Goal: Task Accomplishment & Management: Complete application form

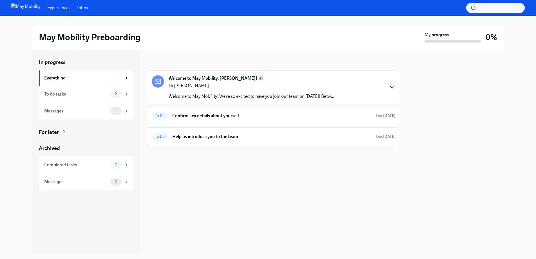
click at [391, 88] on icon "button" at bounding box center [392, 87] width 7 height 7
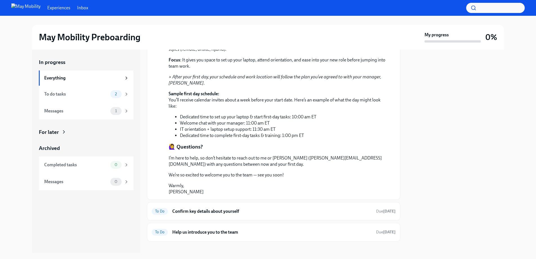
scroll to position [299, 0]
click at [222, 207] on h6 "Confirm key details about yourself" at bounding box center [271, 210] width 199 height 6
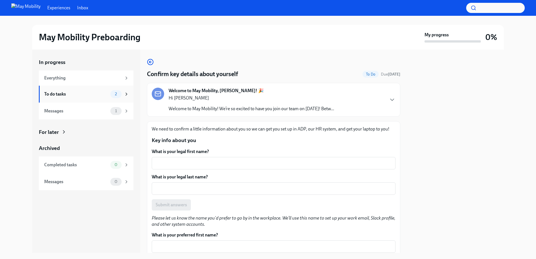
click at [65, 96] on div "To do tasks" at bounding box center [76, 94] width 64 height 6
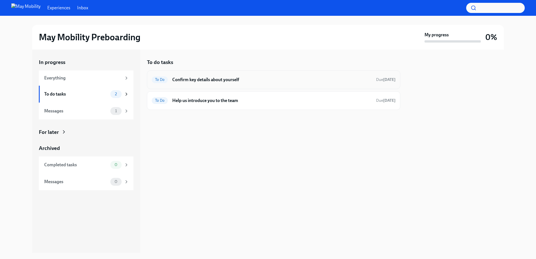
click at [216, 80] on h6 "Confirm key details about yourself" at bounding box center [271, 80] width 199 height 6
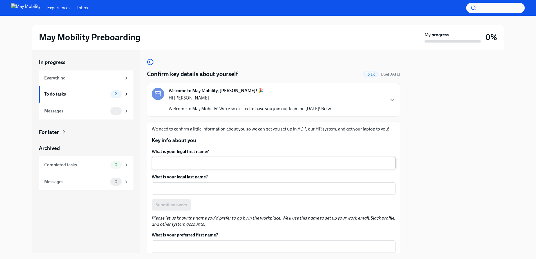
click at [264, 163] on textarea "What is your legal first name?" at bounding box center [273, 163] width 237 height 7
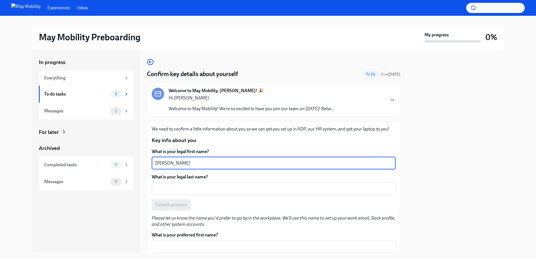
type textarea "[PERSON_NAME]"
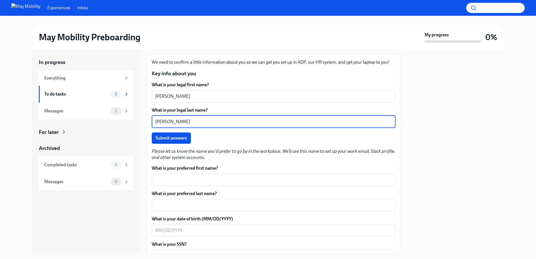
scroll to position [68, 0]
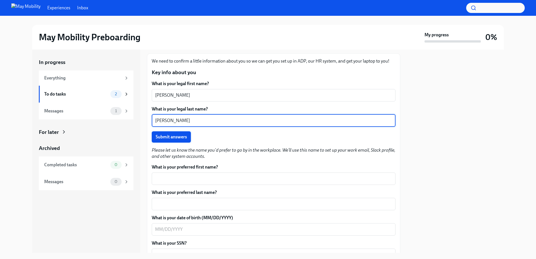
type textarea "[PERSON_NAME]"
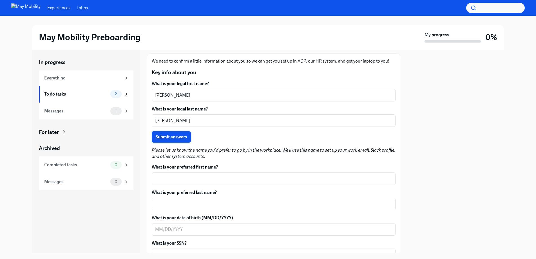
click at [175, 137] on span "Submit answers" at bounding box center [171, 137] width 31 height 6
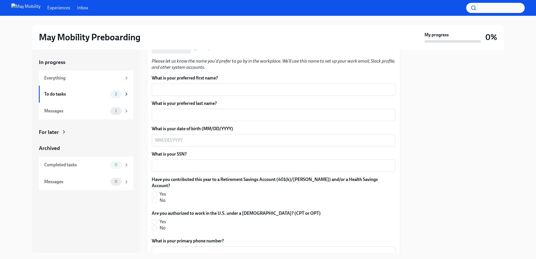
scroll to position [164, 0]
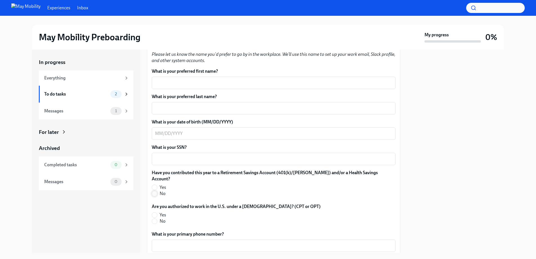
click at [154, 191] on input "No" at bounding box center [154, 193] width 5 height 5
radio input "true"
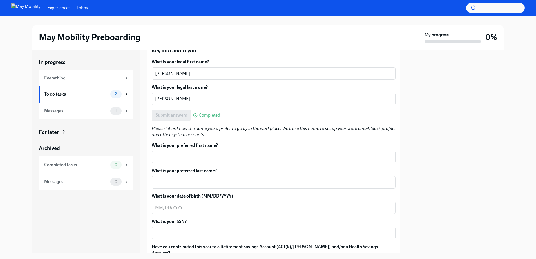
scroll to position [93, 0]
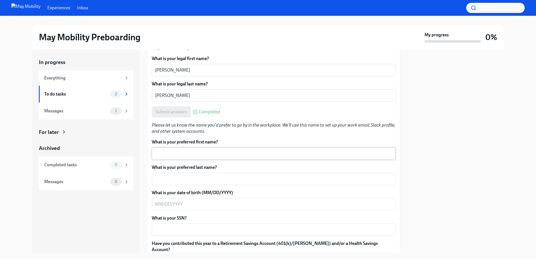
click at [210, 149] on div "x ​" at bounding box center [274, 153] width 244 height 12
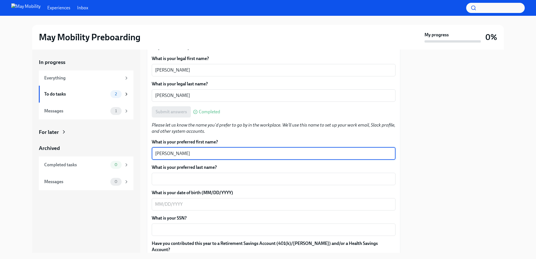
type textarea "[PERSON_NAME]"
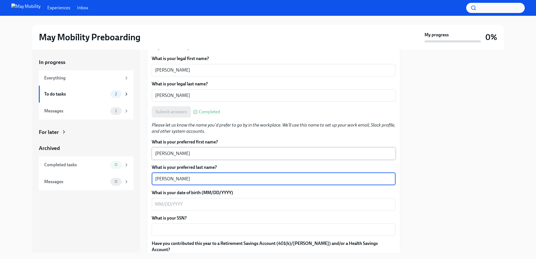
type textarea "[PERSON_NAME]"
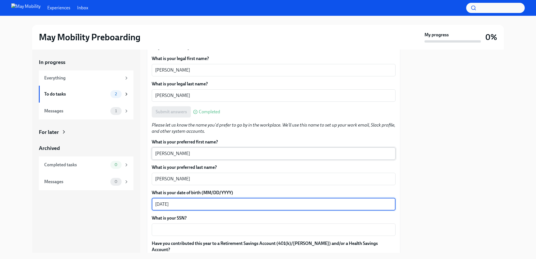
type textarea "[DATE]"
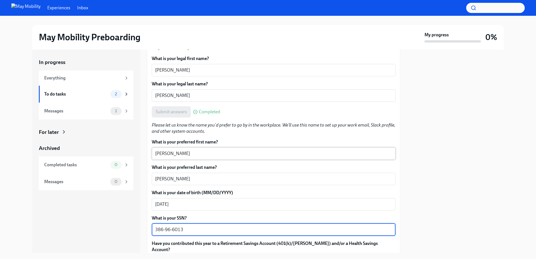
type textarea "386-96-6013"
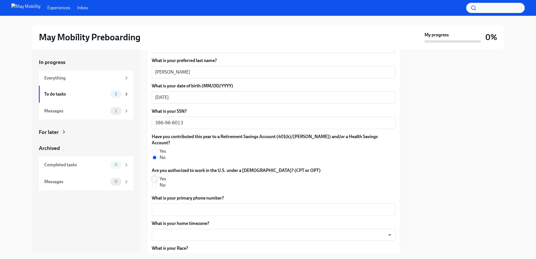
click at [153, 176] on input "Yes" at bounding box center [154, 178] width 5 height 5
radio input "true"
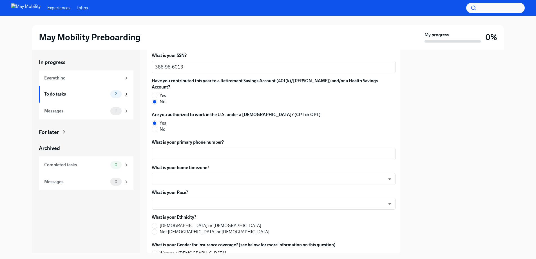
scroll to position [260, 0]
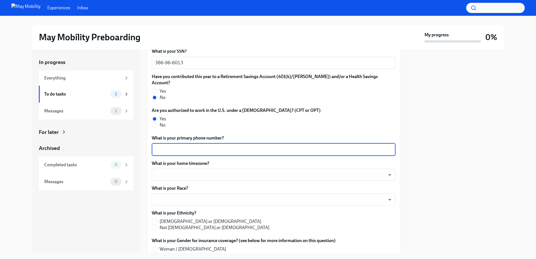
click at [207, 146] on textarea "What is your primary phone number?" at bounding box center [273, 149] width 237 height 7
type textarea "[PHONE_NUMBER]"
click at [210, 169] on body "Experiences Inbox May Mobility Preboarding My progress 0% In progress Everythin…" at bounding box center [268, 129] width 536 height 259
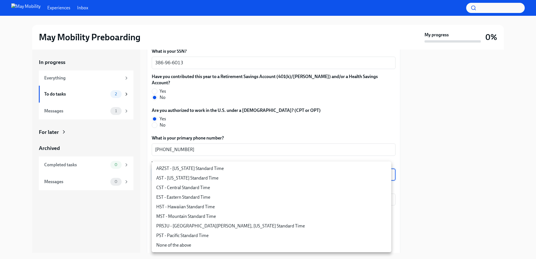
click at [203, 198] on li "EST - Eastern Standard Time" at bounding box center [272, 197] width 240 height 10
type input "6ZodGxRMV"
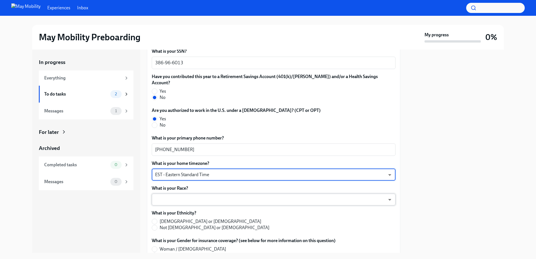
click at [204, 194] on body "Experiences Inbox May Mobility Preboarding My progress 0% In progress Everythin…" at bounding box center [268, 129] width 536 height 259
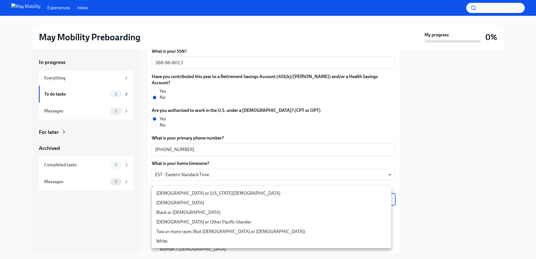
click at [166, 238] on li "White" at bounding box center [272, 241] width 240 height 10
type input "IYBk0teHD"
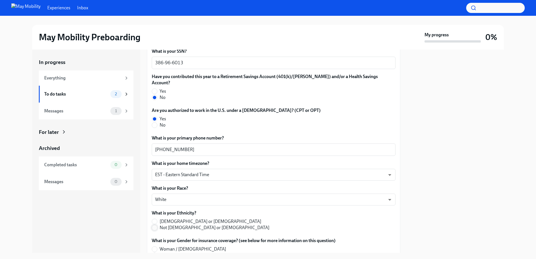
click at [156, 225] on input "Not [DEMOGRAPHIC_DATA] or [DEMOGRAPHIC_DATA]" at bounding box center [154, 227] width 5 height 5
radio input "true"
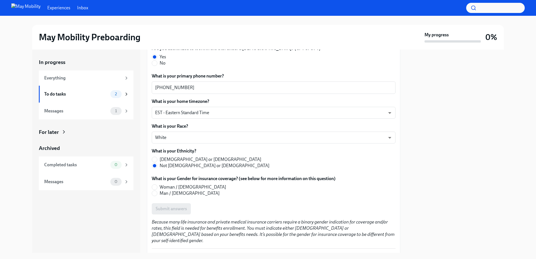
scroll to position [326, 0]
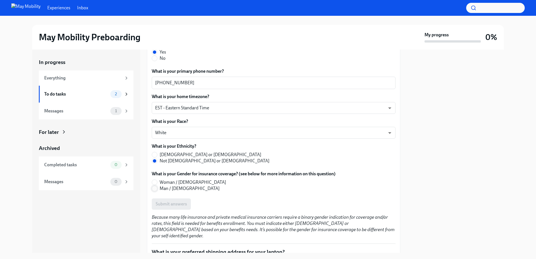
click at [155, 186] on input "Man / [DEMOGRAPHIC_DATA]" at bounding box center [154, 188] width 5 height 5
radio input "true"
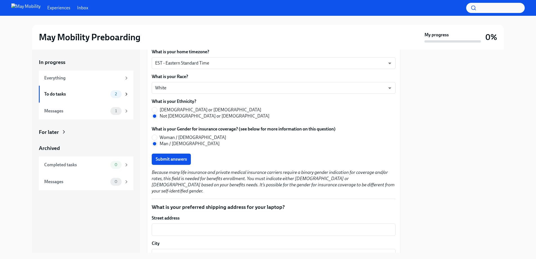
scroll to position [371, 0]
click at [166, 156] on span "Submit answers" at bounding box center [171, 159] width 31 height 6
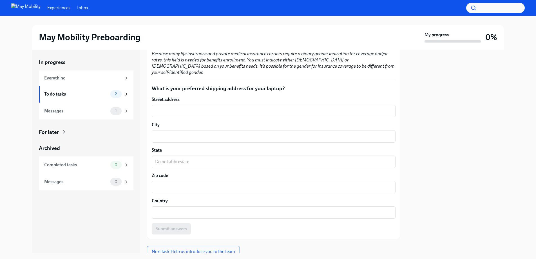
scroll to position [447, 0]
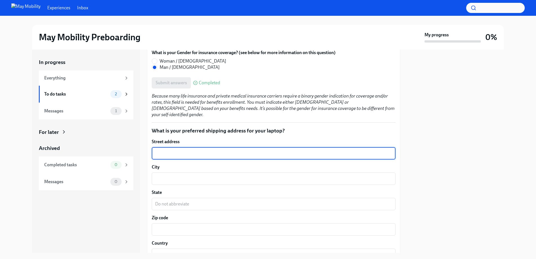
click at [205, 150] on textarea "Street address" at bounding box center [273, 153] width 237 height 7
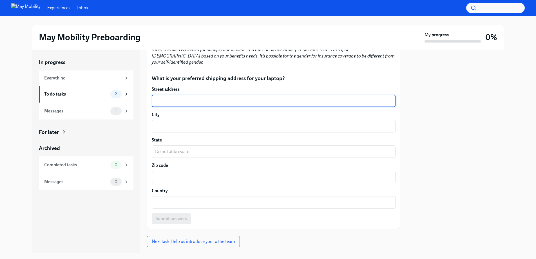
scroll to position [395, 0]
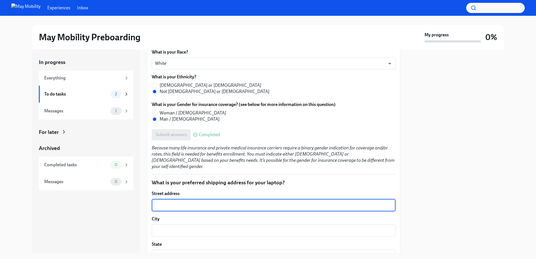
click at [234, 202] on textarea "Street address" at bounding box center [273, 205] width 237 height 7
type textarea "6127 [GEOGRAPHIC_DATA]"
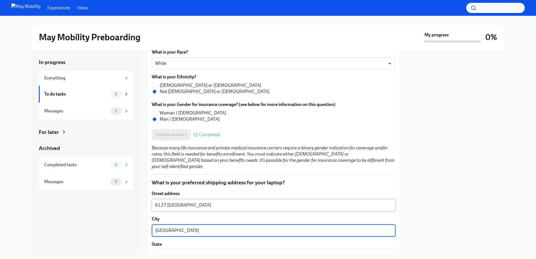
type textarea "[GEOGRAPHIC_DATA]"
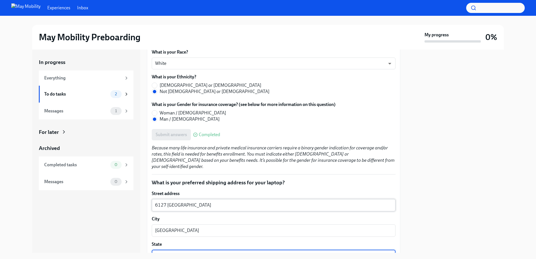
type textarea "[US_STATE]"
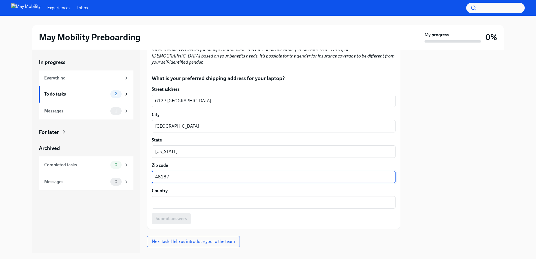
type textarea "48187"
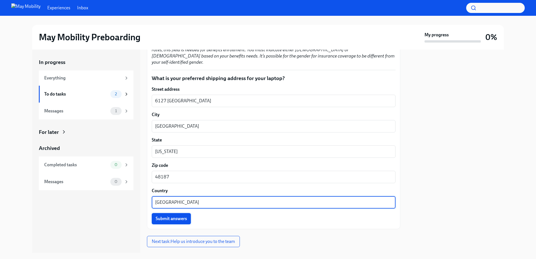
type textarea "[GEOGRAPHIC_DATA]"
click at [180, 216] on span "Submit answers" at bounding box center [171, 219] width 31 height 6
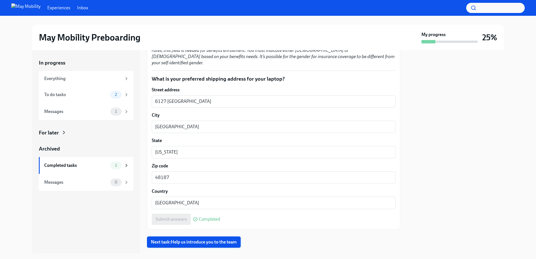
click at [200, 239] on span "Next task : Help us introduce you to the team" at bounding box center [194, 242] width 86 height 6
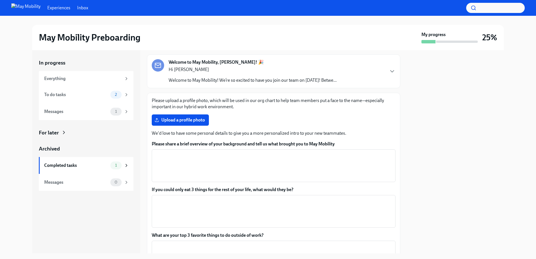
scroll to position [35, 0]
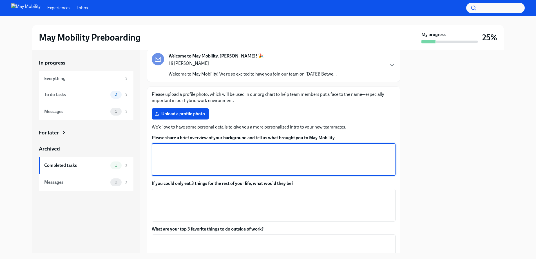
click at [220, 148] on textarea "Please share a brief overview of your background and tell us what brought you t…" at bounding box center [273, 159] width 237 height 27
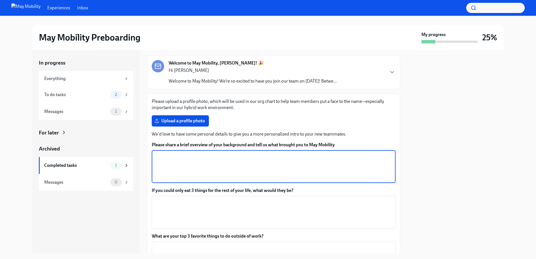
scroll to position [28, 0]
click at [308, 202] on textarea "If you could only eat 3 things for the rest of your life, what would they be?" at bounding box center [273, 211] width 237 height 27
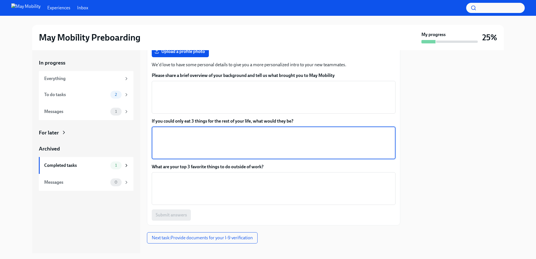
scroll to position [98, 0]
